Goal: Register for event/course

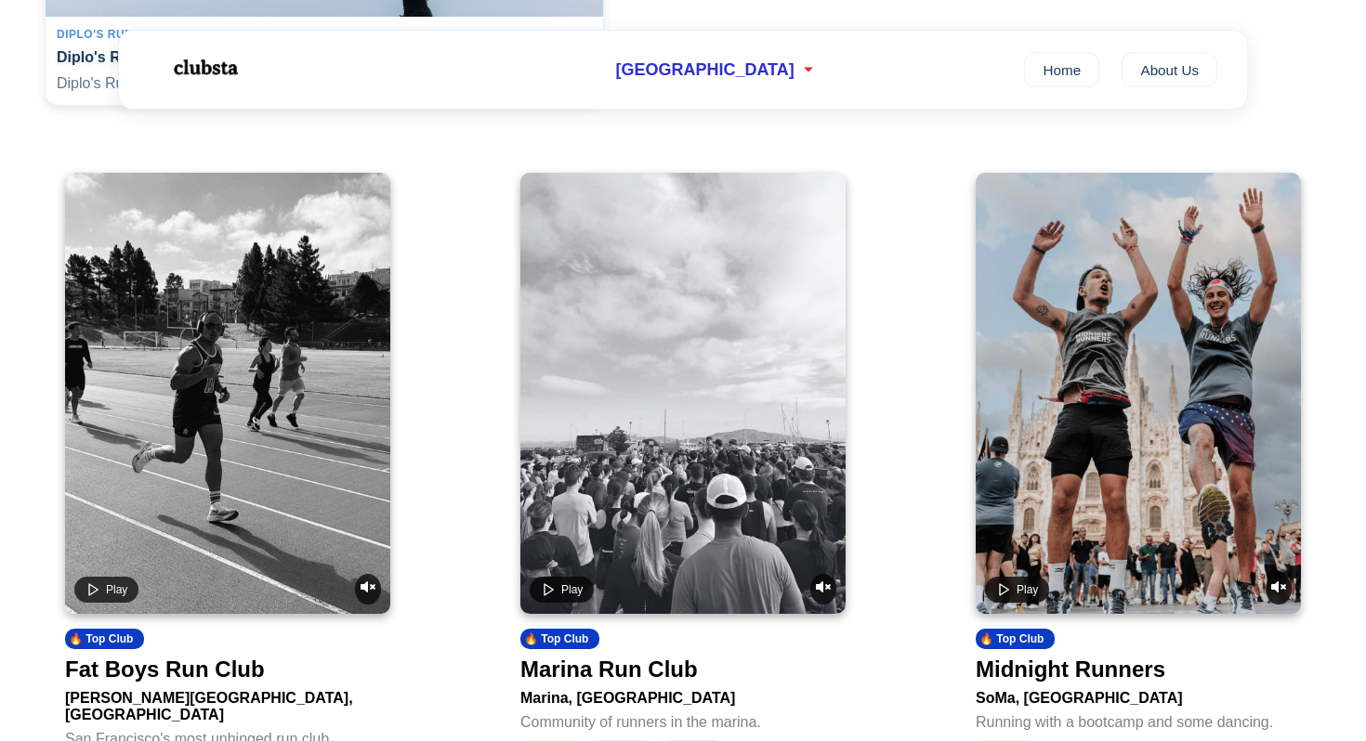
scroll to position [621, 0]
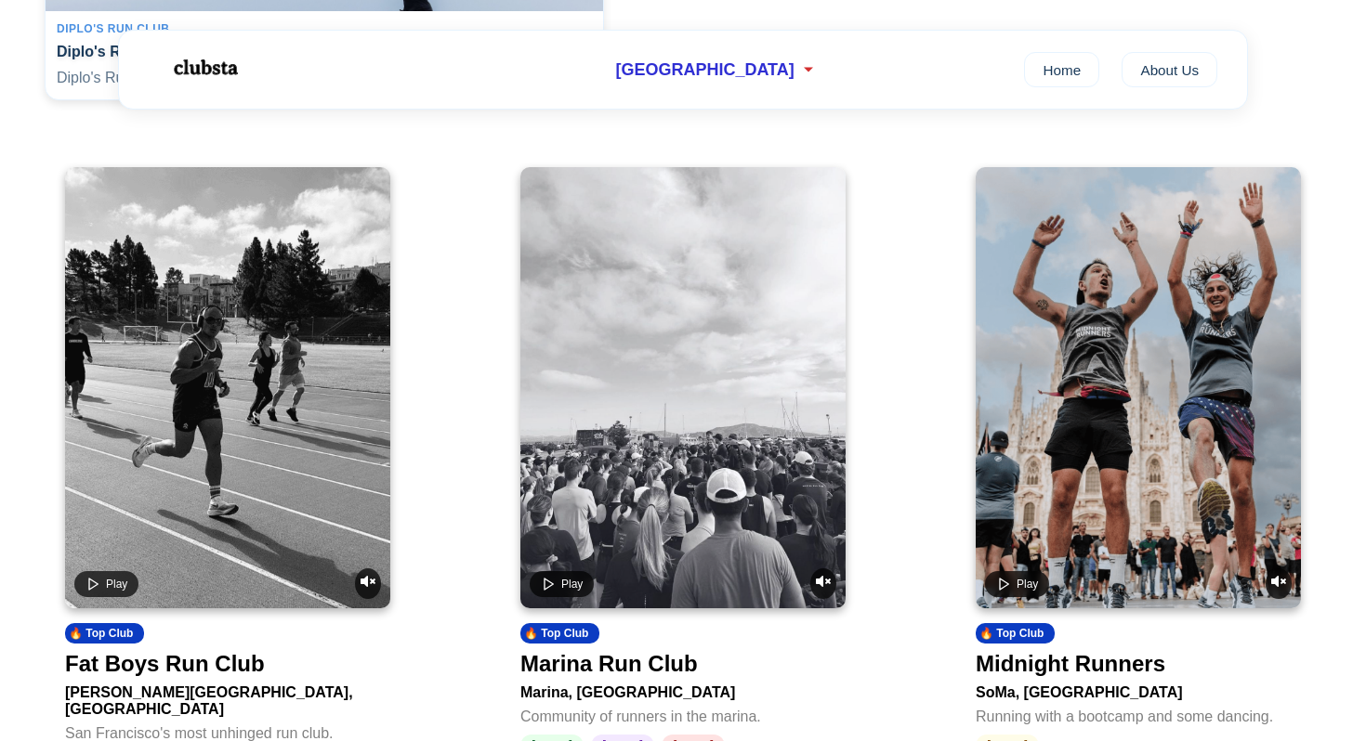
click at [585, 420] on video at bounding box center [682, 387] width 325 height 441
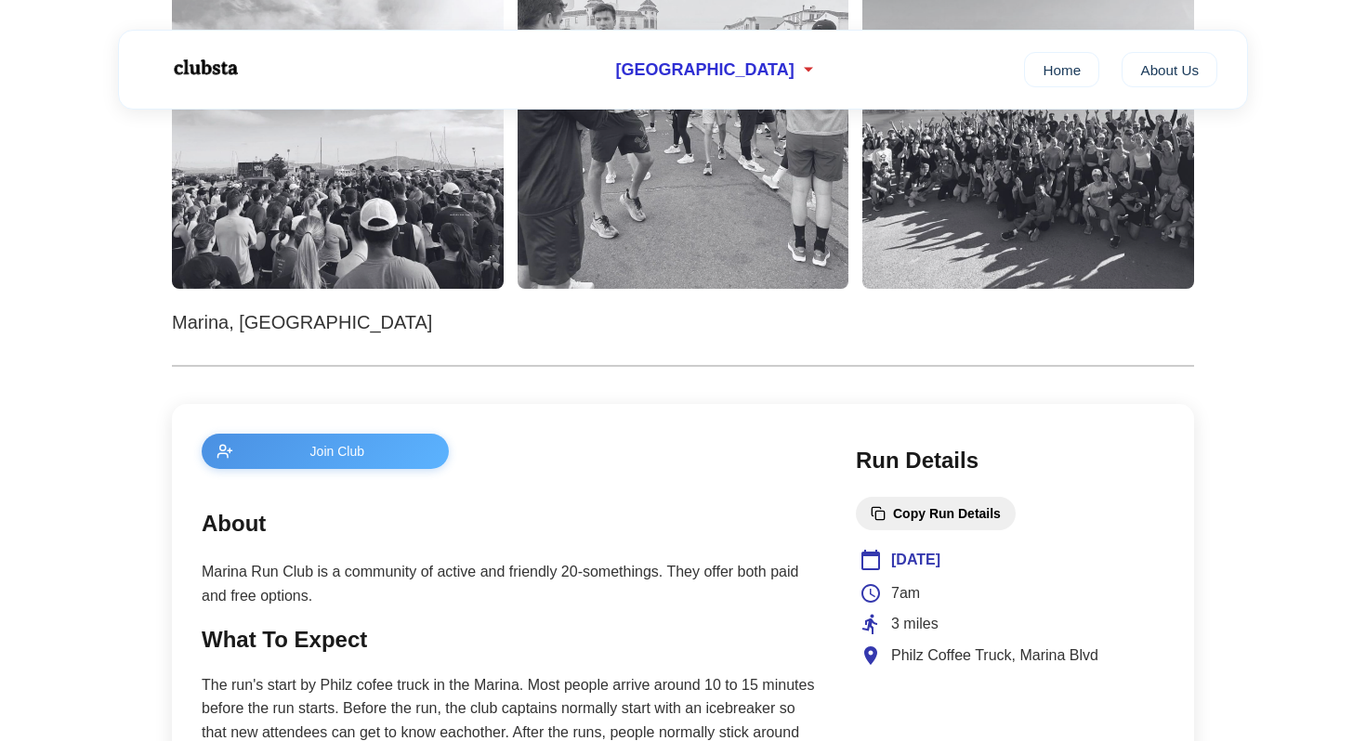
scroll to position [599, 0]
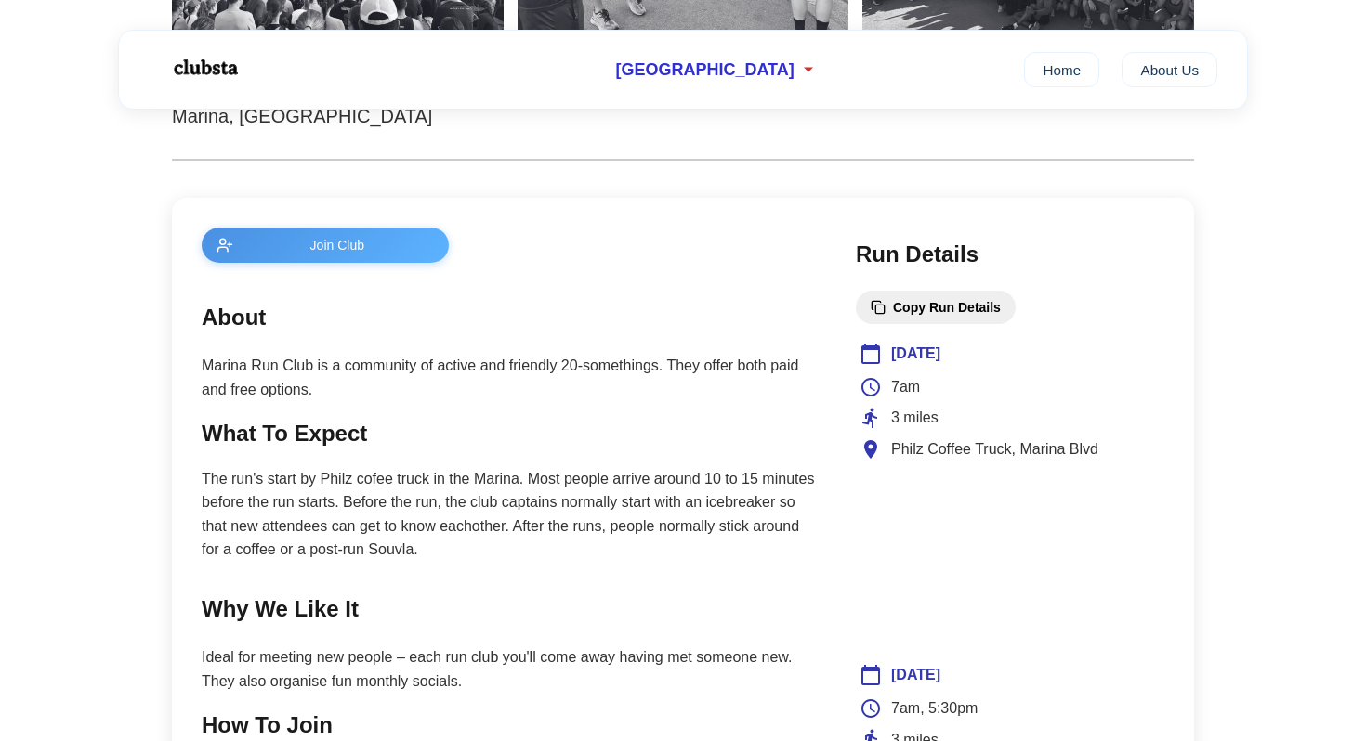
click at [914, 357] on span "[DATE]" at bounding box center [915, 354] width 49 height 24
click at [933, 361] on span "[DATE]" at bounding box center [915, 354] width 49 height 24
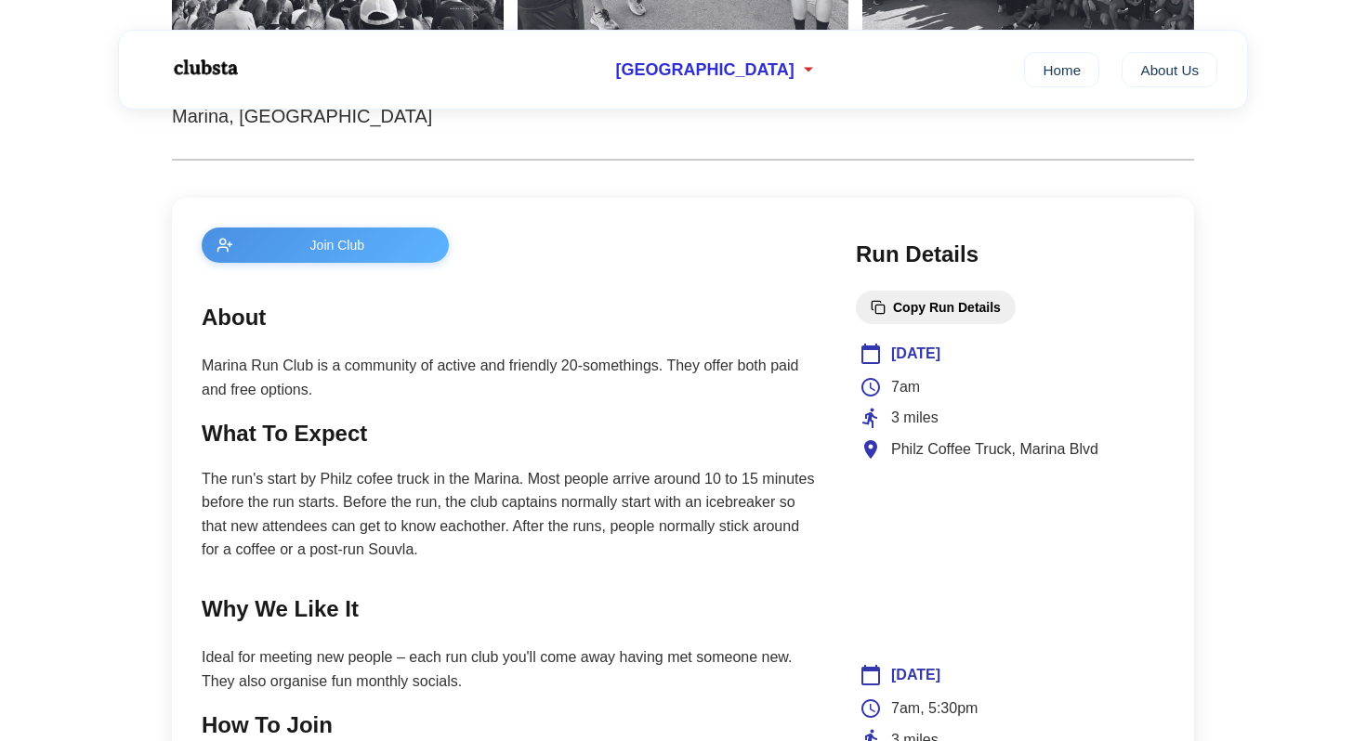
click at [933, 361] on span "[DATE]" at bounding box center [915, 354] width 49 height 24
click at [908, 357] on span "[DATE]" at bounding box center [915, 354] width 49 height 24
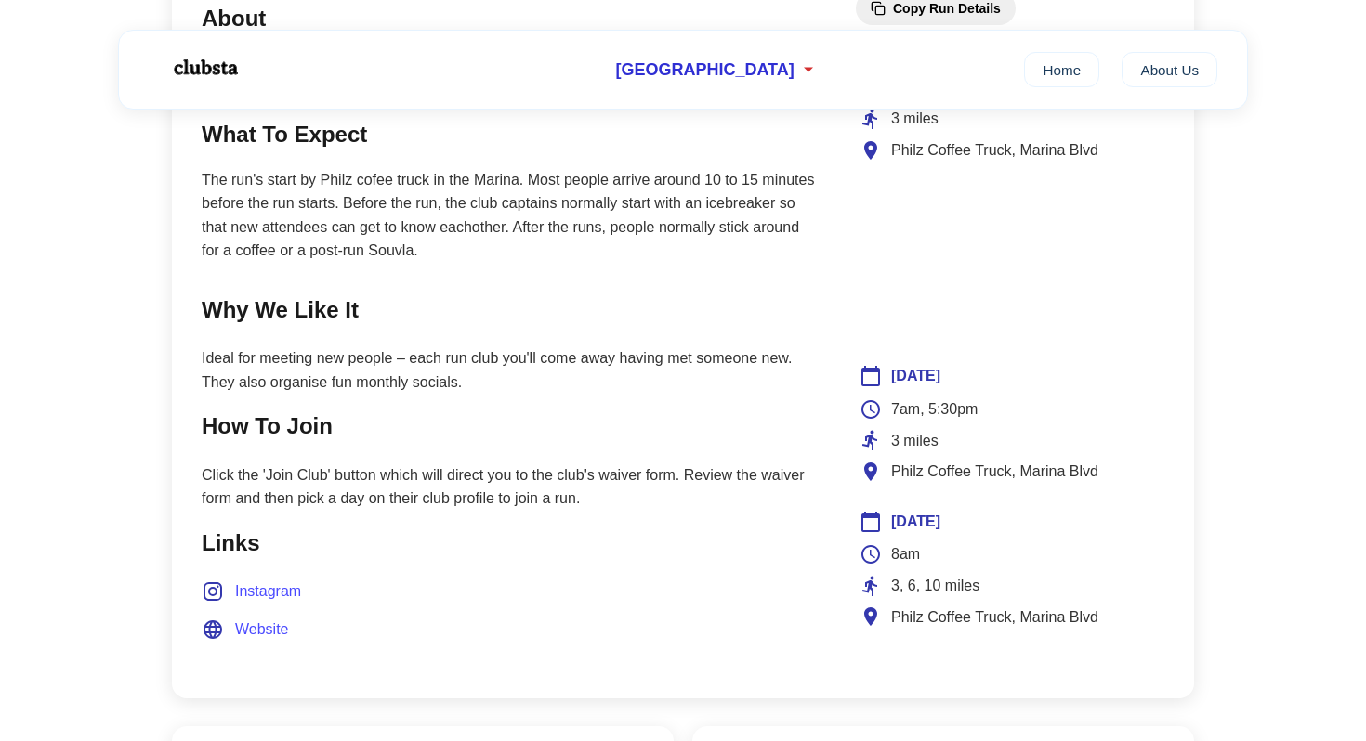
scroll to position [933, 0]
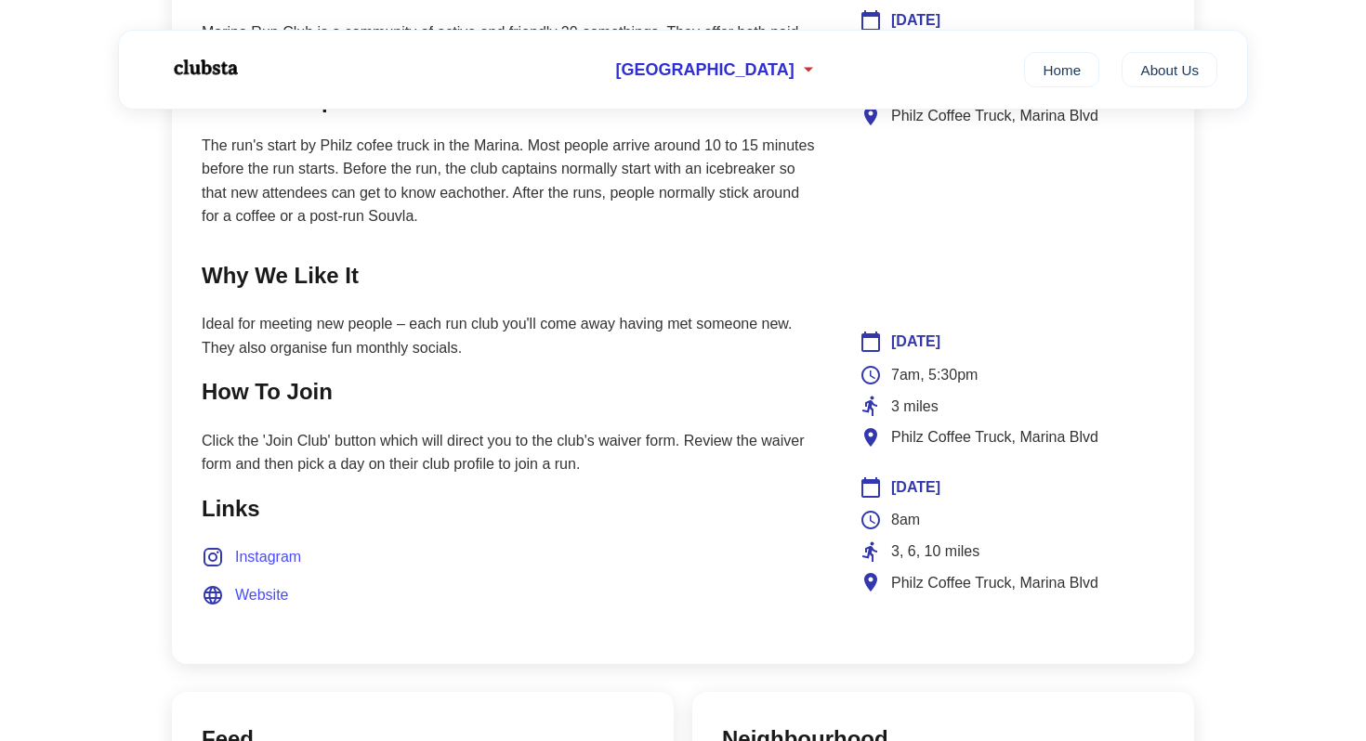
click at [353, 457] on p "Click the 'Join Club' button which will direct you to the club's waiver form. R…" at bounding box center [510, 452] width 617 height 47
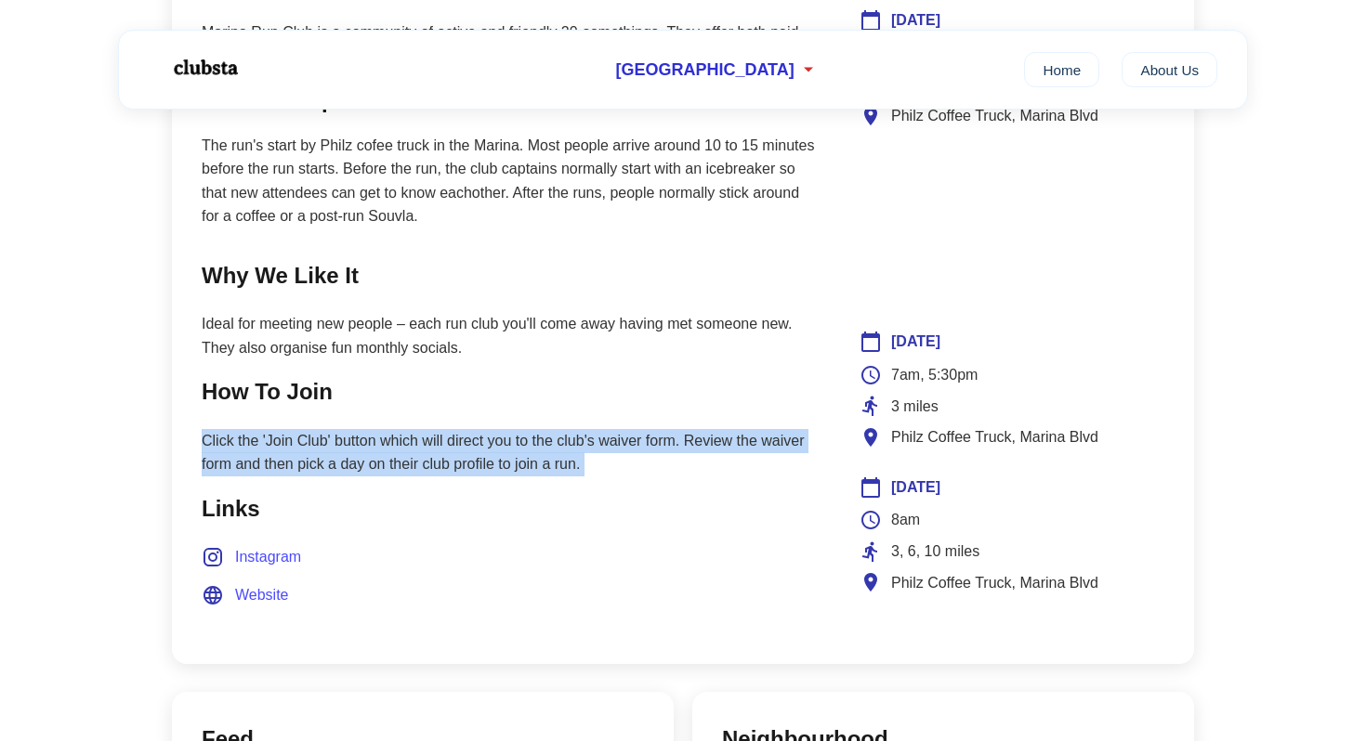
click at [422, 466] on p "Click the 'Join Club' button which will direct you to the club's waiver form. R…" at bounding box center [510, 452] width 617 height 47
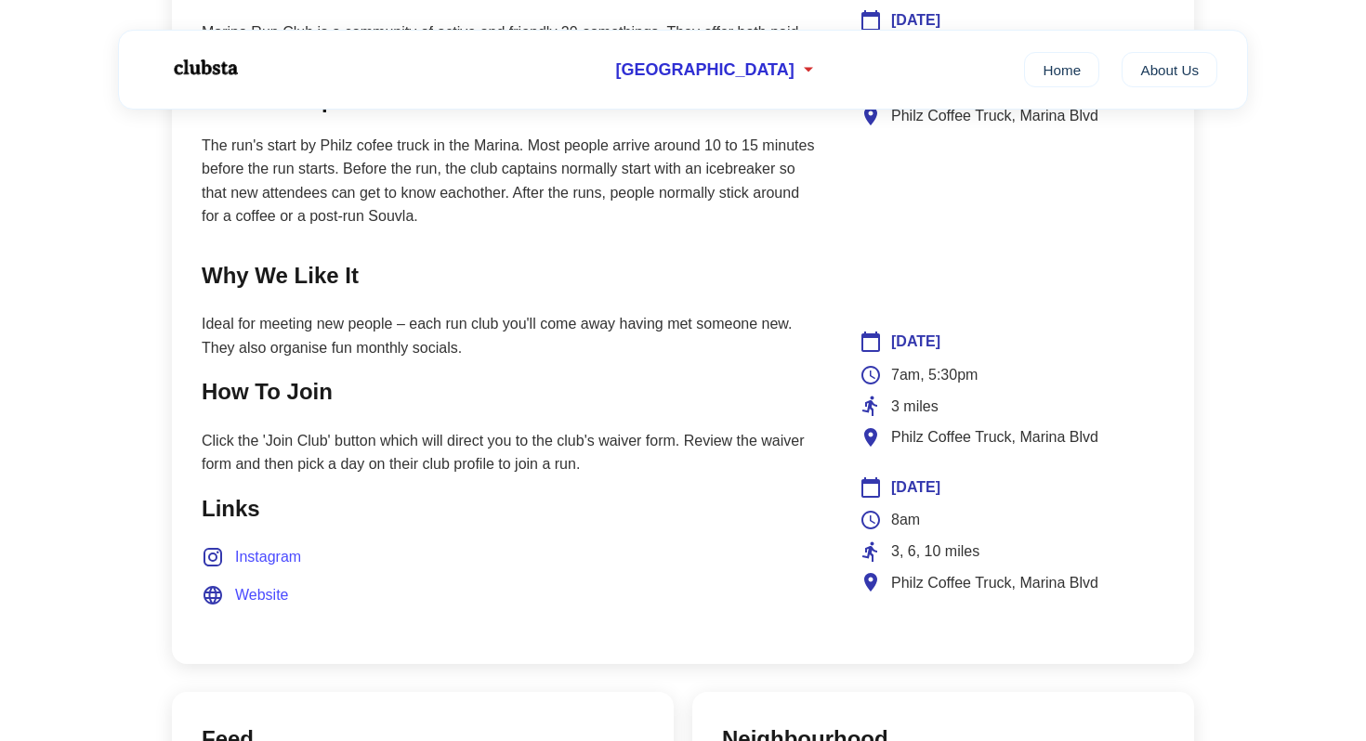
click at [422, 466] on p "Click the 'Join Club' button which will direct you to the club's waiver form. R…" at bounding box center [510, 452] width 617 height 47
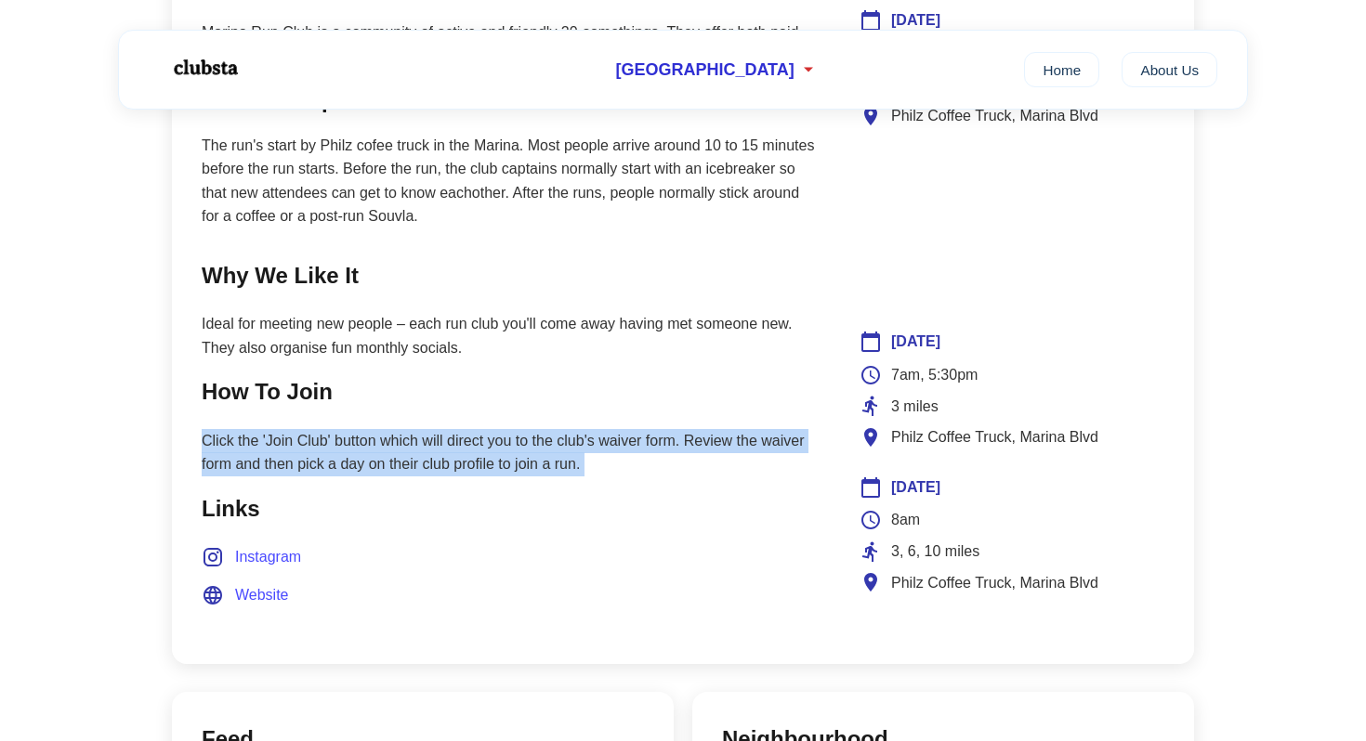
click at [452, 463] on p "Click the 'Join Club' button which will direct you to the club's waiver form. R…" at bounding box center [510, 452] width 617 height 47
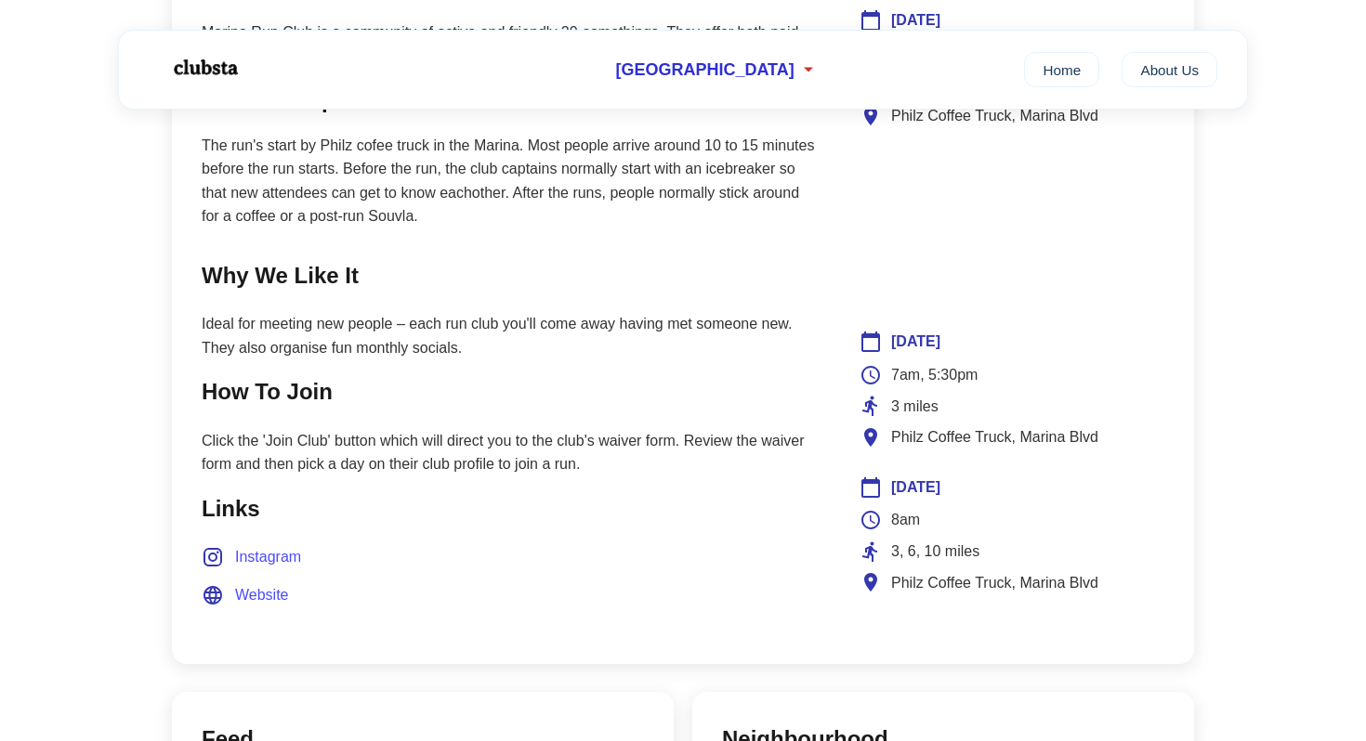
click at [452, 463] on p "Click the 'Join Club' button which will direct you to the club's waiver form. R…" at bounding box center [510, 452] width 617 height 47
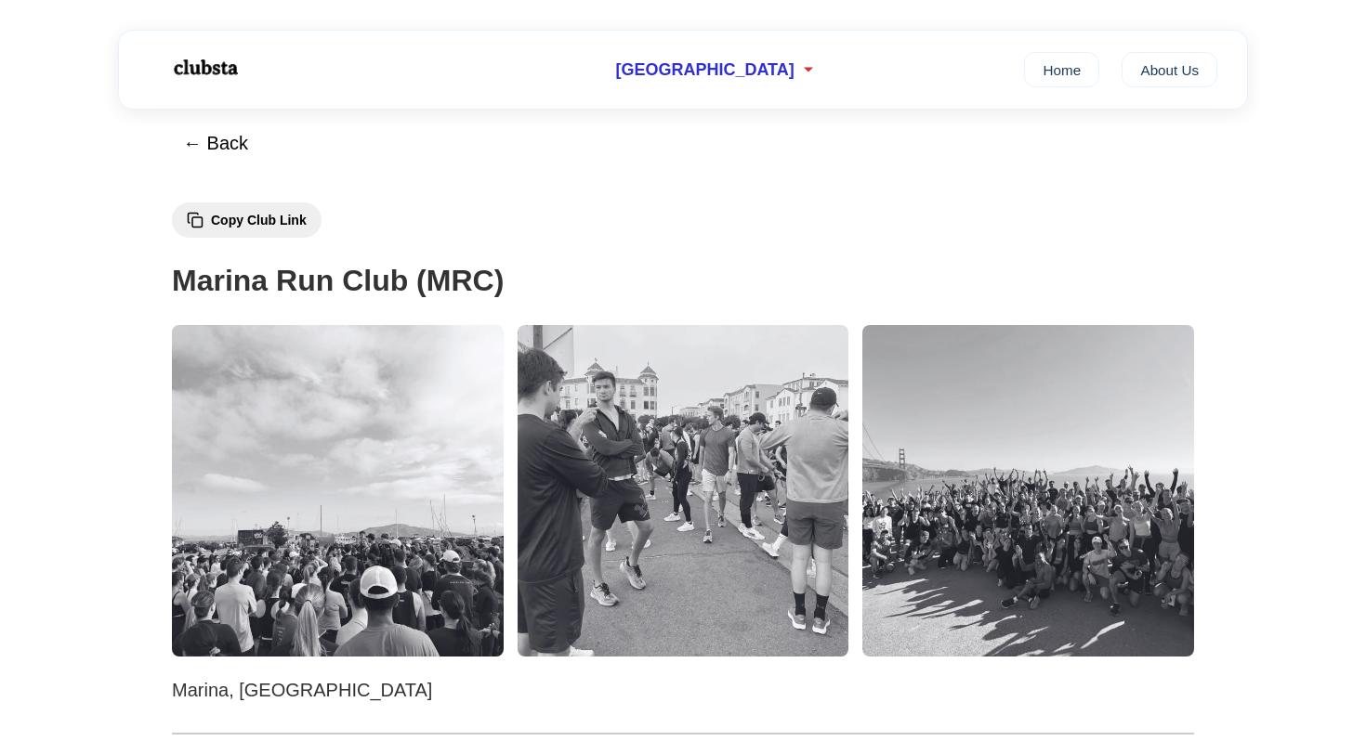
scroll to position [0, 0]
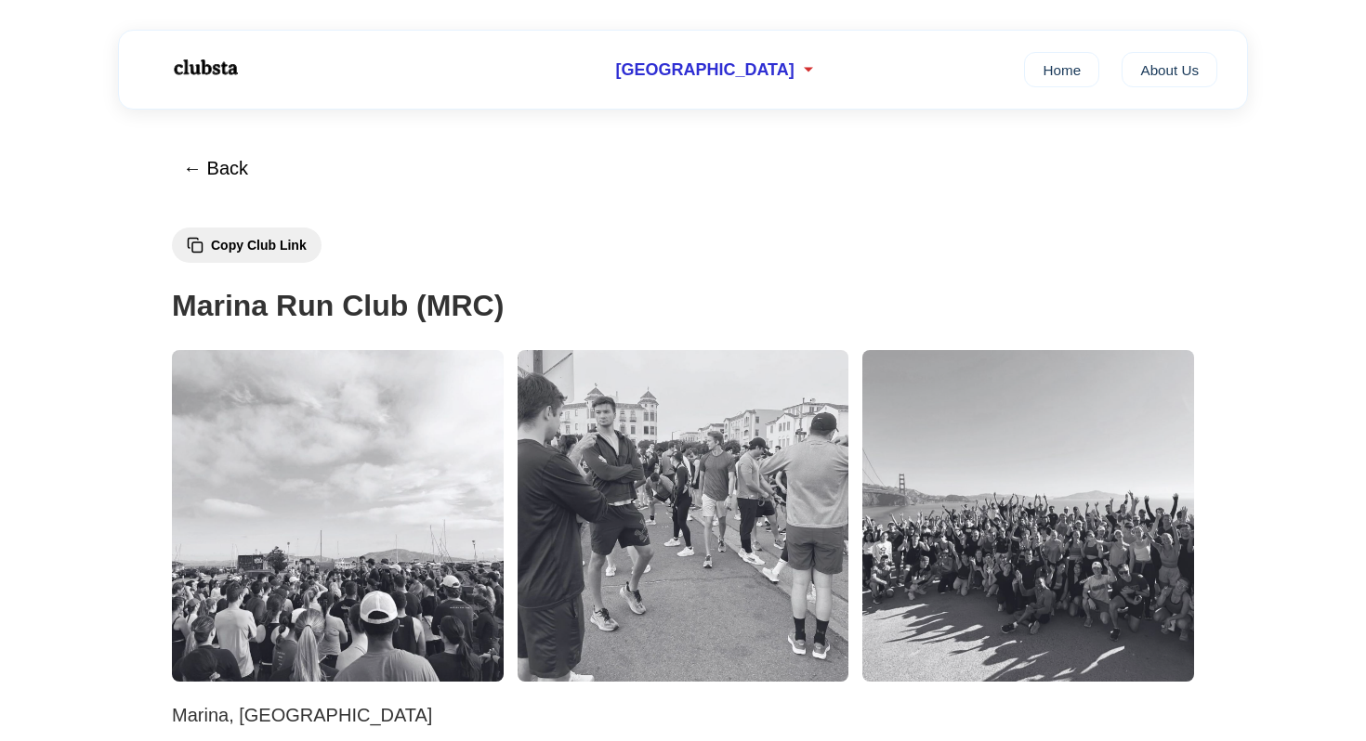
click at [325, 471] on img at bounding box center [338, 516] width 332 height 332
click at [616, 478] on img at bounding box center [683, 516] width 332 height 332
click at [1171, 532] on img at bounding box center [1028, 516] width 332 height 332
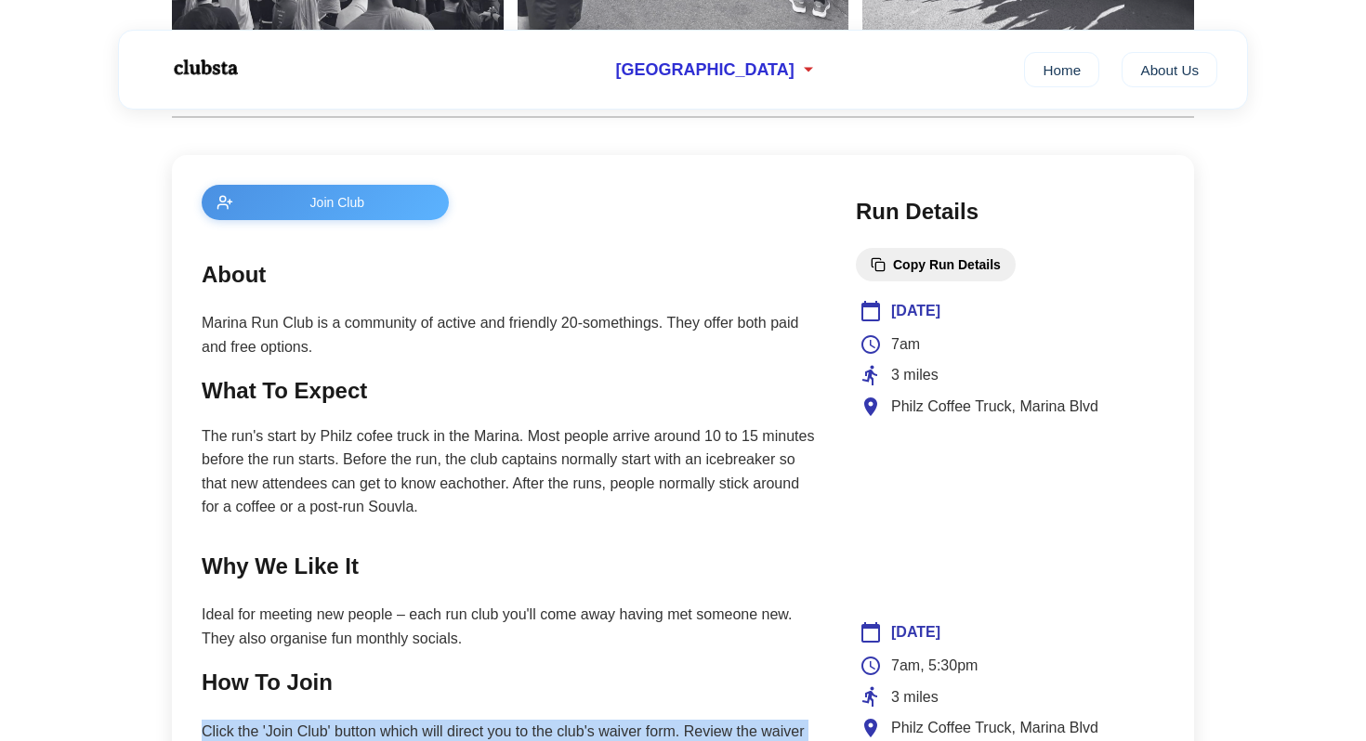
scroll to position [650, 0]
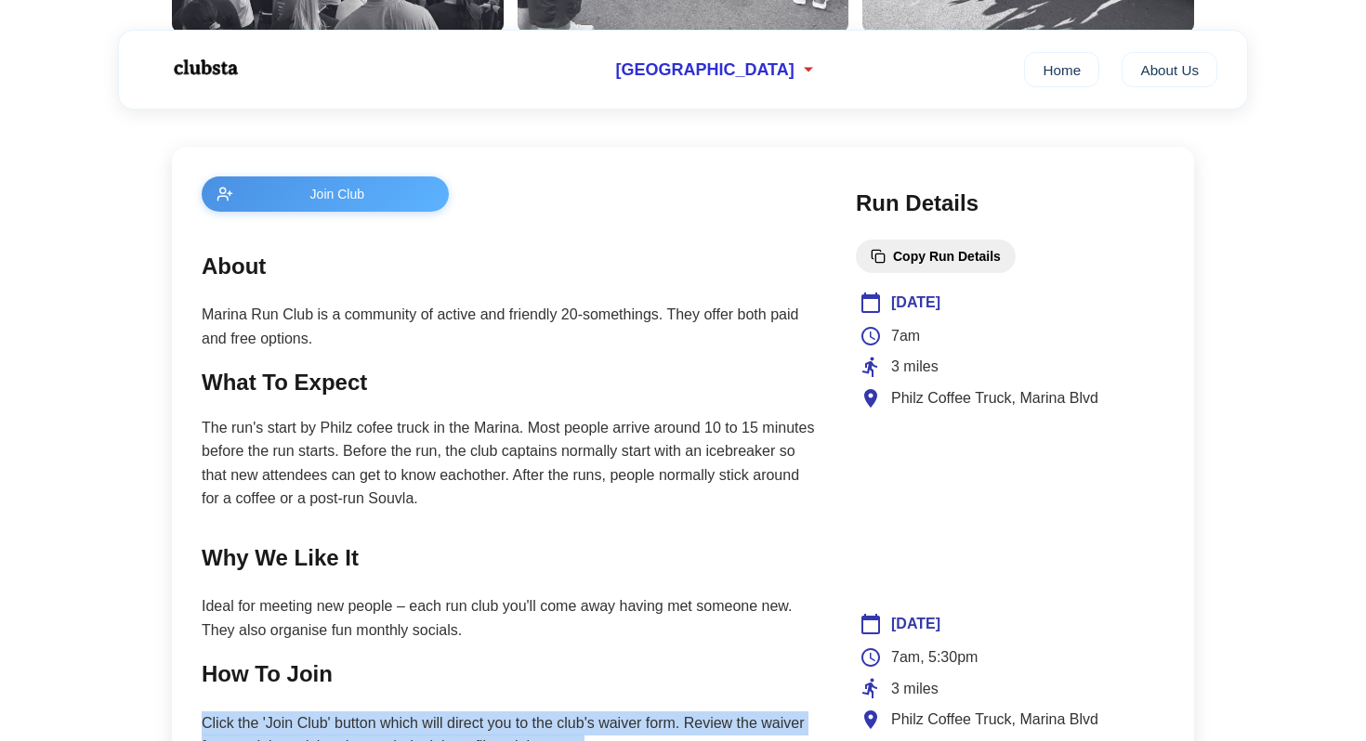
scroll to position [621, 0]
